Goal: Transaction & Acquisition: Download file/media

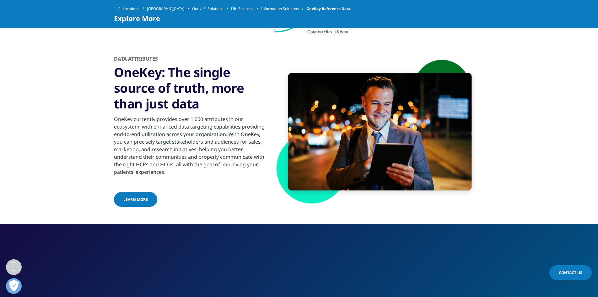
scroll to position [816, 0]
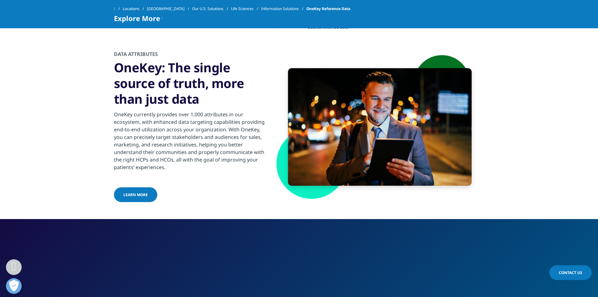
click at [141, 11] on link "Locations" at bounding box center [135, 8] width 24 height 11
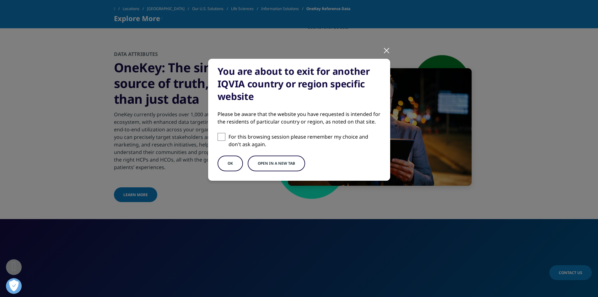
click at [232, 158] on button "OK" at bounding box center [230, 163] width 25 height 16
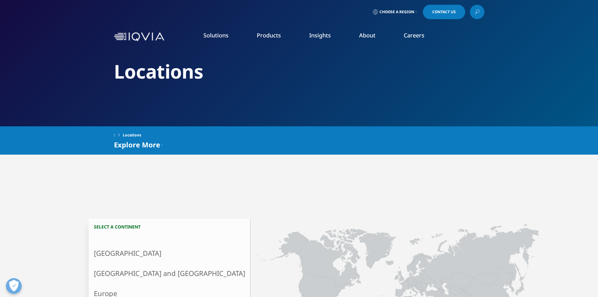
click at [268, 113] on link "Financial Institutions" at bounding box center [291, 115] width 100 height 7
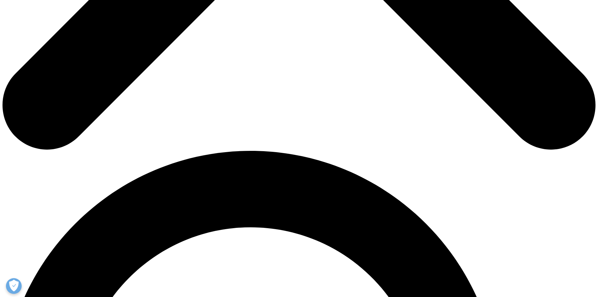
scroll to position [320, 0]
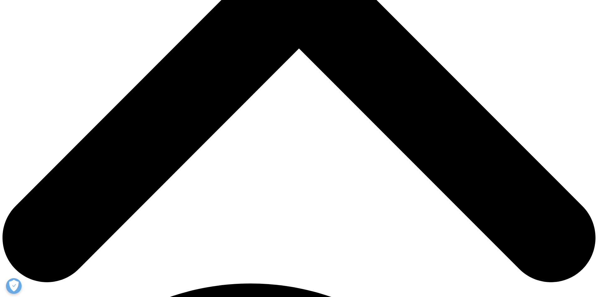
drag, startPoint x: 158, startPoint y: 12, endPoint x: 145, endPoint y: 12, distance: 12.6
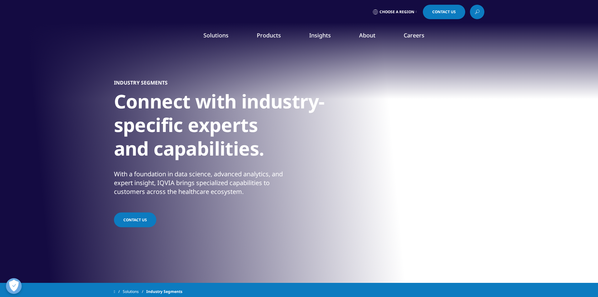
click at [275, 103] on link "Information Partner Services" at bounding box center [291, 103] width 100 height 7
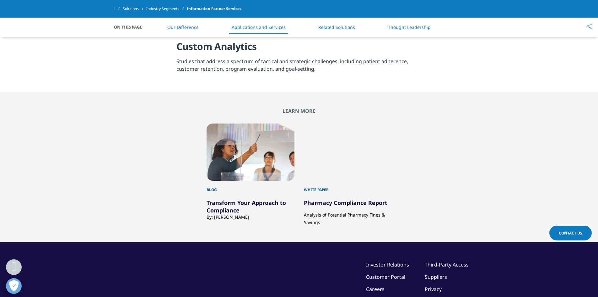
scroll to position [565, 0]
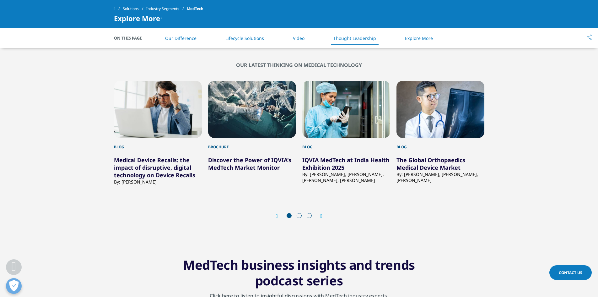
scroll to position [910, 0]
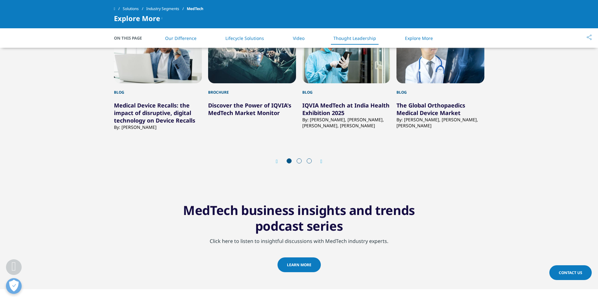
click at [299, 161] on span at bounding box center [299, 160] width 5 height 5
click at [309, 162] on span at bounding box center [309, 160] width 5 height 5
click at [320, 162] on div "Next" at bounding box center [318, 161] width 8 height 6
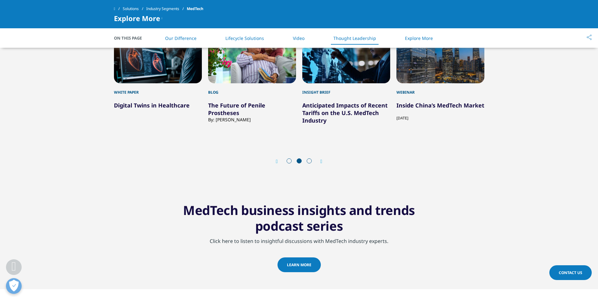
click at [321, 160] on icon "Next slide" at bounding box center [322, 161] width 2 height 5
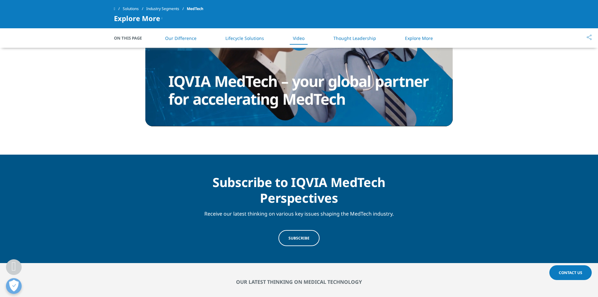
scroll to position [628, 0]
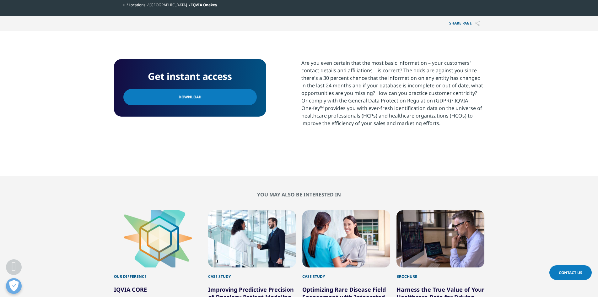
scroll to position [188, 0]
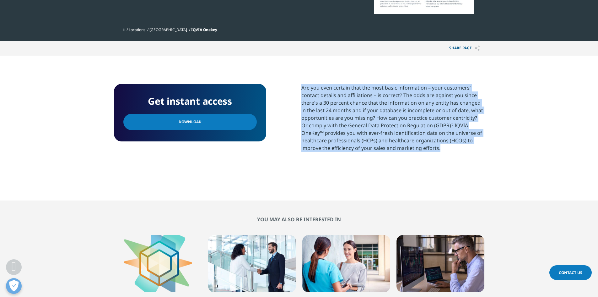
drag, startPoint x: 421, startPoint y: 149, endPoint x: 307, endPoint y: 90, distance: 127.8
click at [302, 89] on p "Are you even certain that the most basic information – your customers' contact …" at bounding box center [392, 120] width 183 height 73
click at [217, 119] on link "Download" at bounding box center [189, 122] width 133 height 16
